Goal: Transaction & Acquisition: Download file/media

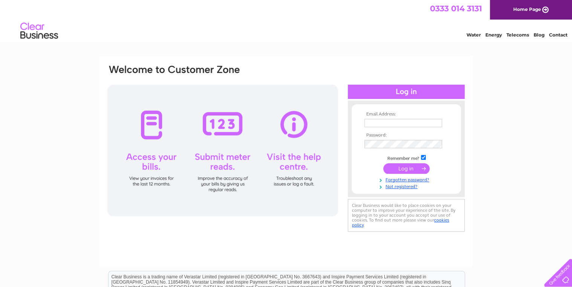
type input "oldsbosahan@aol.com"
click at [407, 170] on input "submit" at bounding box center [406, 168] width 46 height 11
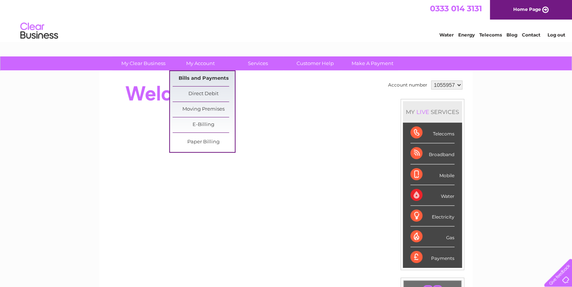
click at [203, 78] on link "Bills and Payments" at bounding box center [203, 78] width 62 height 15
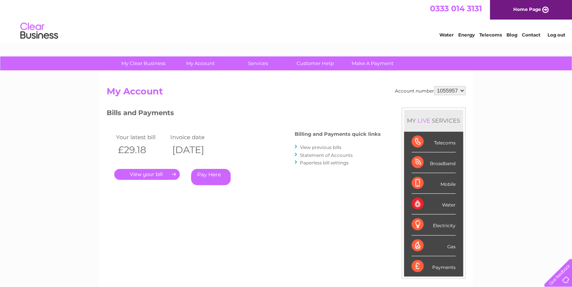
click at [157, 175] on link "." at bounding box center [147, 174] width 66 height 11
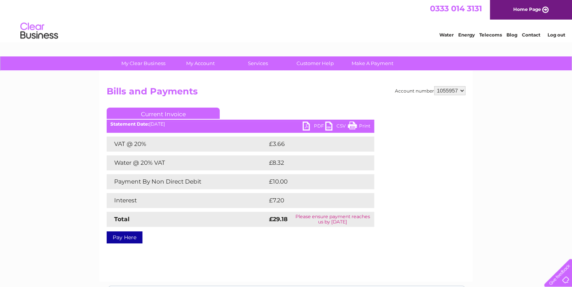
click at [305, 125] on link "PDF" at bounding box center [313, 127] width 23 height 11
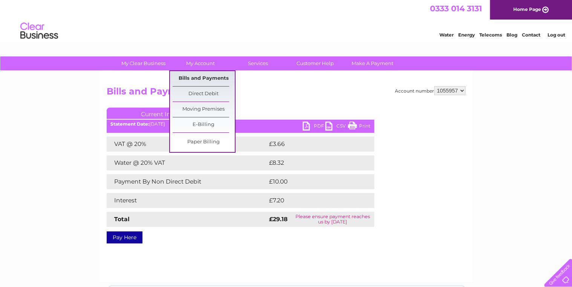
click at [199, 78] on link "Bills and Payments" at bounding box center [203, 78] width 62 height 15
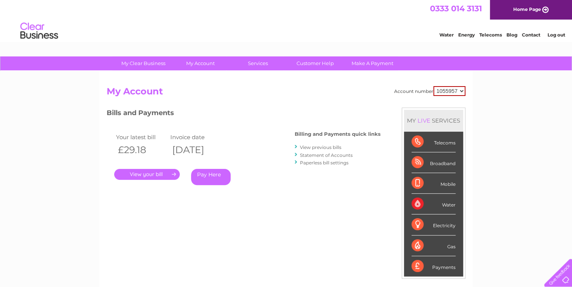
click at [325, 147] on link "View previous bills" at bounding box center [320, 148] width 41 height 6
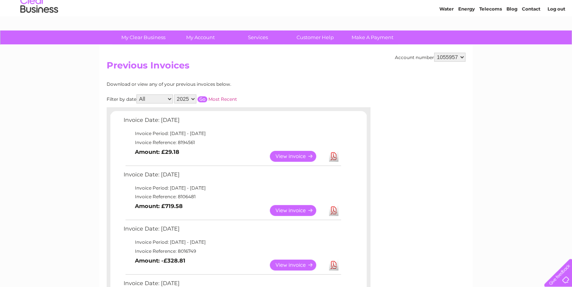
scroll to position [60, 0]
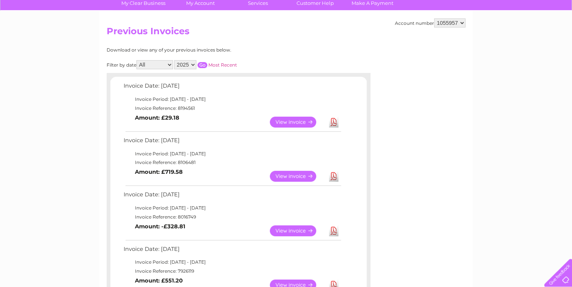
click at [333, 176] on link "Download" at bounding box center [333, 176] width 9 height 11
